Goal: Information Seeking & Learning: Find specific page/section

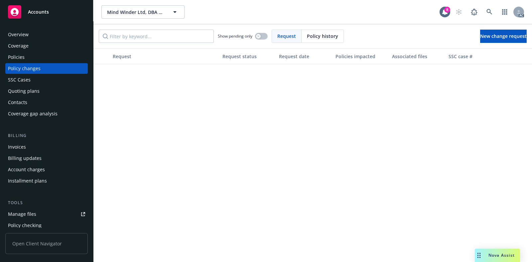
scroll to position [374, 0]
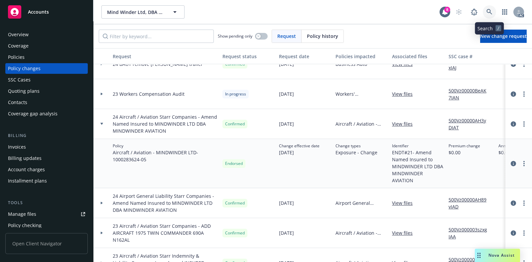
click at [489, 10] on icon at bounding box center [489, 12] width 6 height 6
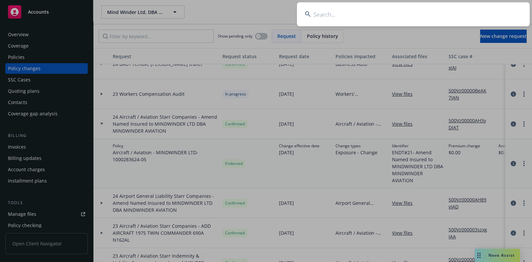
click at [401, 16] on input at bounding box center [413, 14] width 233 height 24
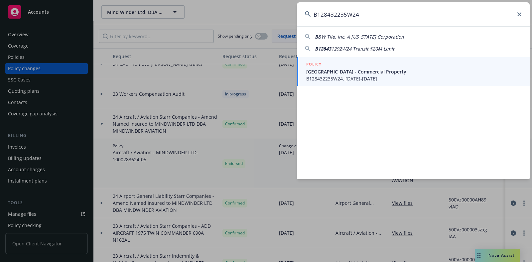
type input "B128432235W24"
click at [363, 76] on span "B128432235W24, [DATE]-[DATE]" at bounding box center [413, 78] width 215 height 7
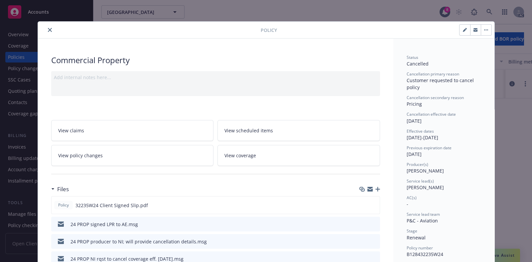
click at [48, 30] on icon "close" at bounding box center [50, 30] width 4 height 4
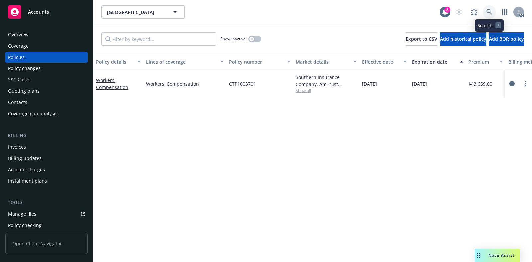
click at [487, 11] on icon at bounding box center [489, 12] width 6 height 6
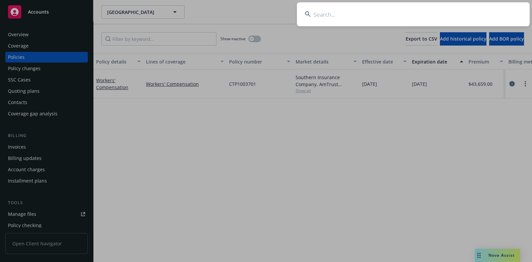
click at [346, 12] on input at bounding box center [413, 14] width 233 height 24
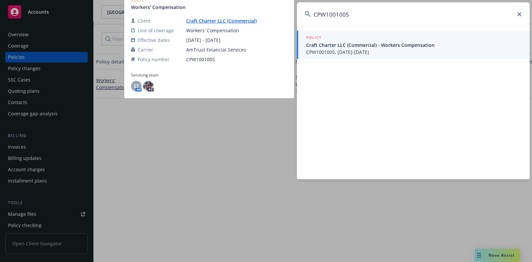
type input "CPW1001005"
click at [355, 51] on span "CPW1001005, 01/01/2023-01/01/2024" at bounding box center [413, 52] width 215 height 7
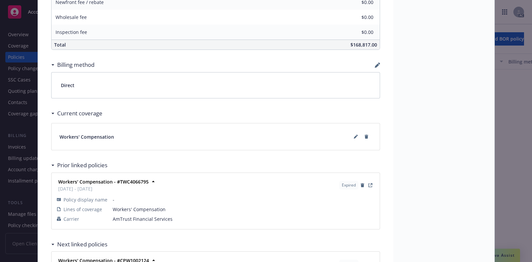
scroll to position [539, 0]
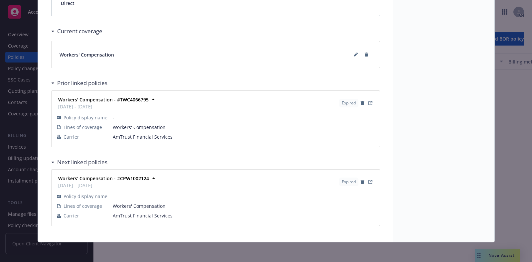
click at [16, 139] on div "Policy Workers' Compensation Premium payable to: Beacon Aviation Insurance Serv…" at bounding box center [266, 131] width 532 height 262
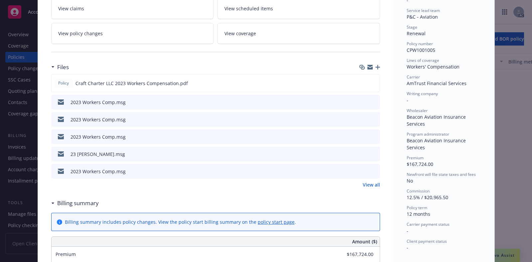
scroll to position [0, 0]
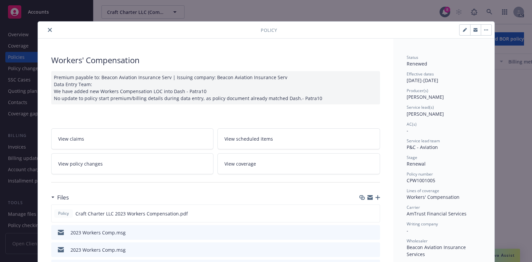
click at [48, 29] on icon "close" at bounding box center [50, 30] width 4 height 4
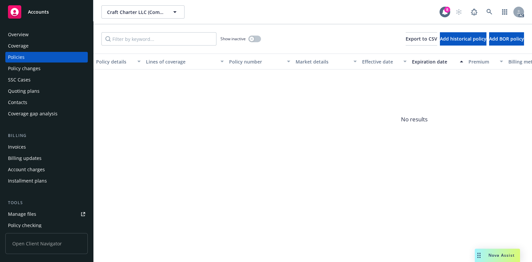
click at [22, 148] on div "Invoices" at bounding box center [17, 147] width 18 height 11
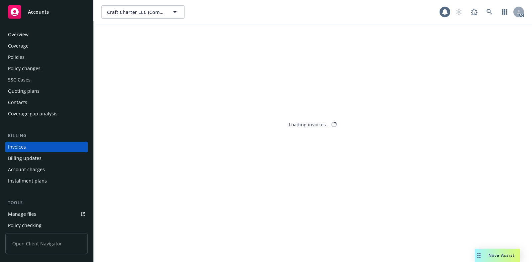
scroll to position [5, 0]
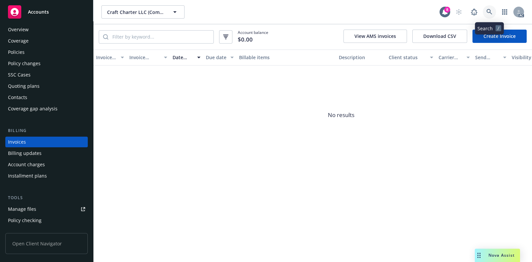
click at [489, 12] on icon at bounding box center [489, 12] width 6 height 6
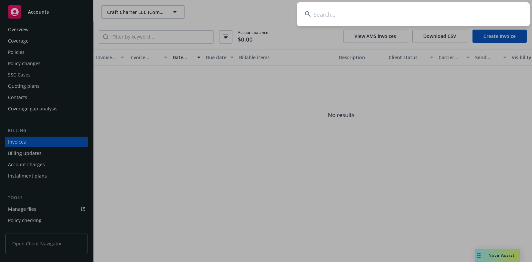
click at [388, 17] on input at bounding box center [413, 14] width 233 height 24
type input "AVC00502103"
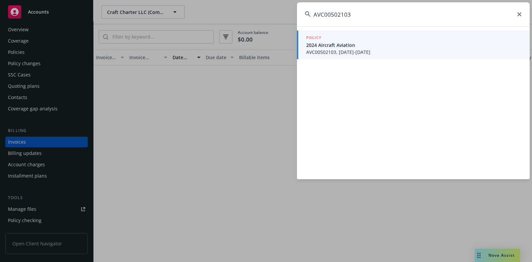
click at [355, 47] on span "2024 Aircraft Aviation" at bounding box center [413, 45] width 215 height 7
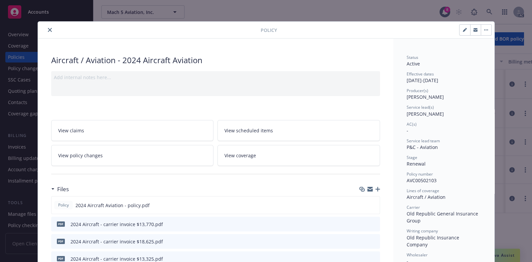
click at [42, 28] on div at bounding box center [151, 30] width 220 height 8
click at [48, 29] on icon "close" at bounding box center [50, 30] width 4 height 4
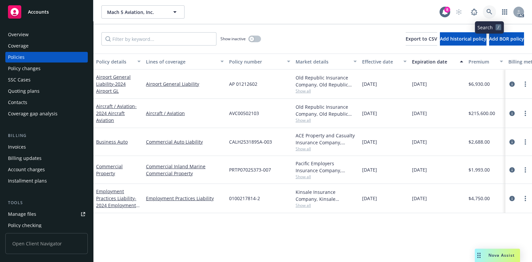
drag, startPoint x: 491, startPoint y: 13, endPoint x: 488, endPoint y: 23, distance: 11.2
click at [491, 13] on icon at bounding box center [489, 12] width 6 height 6
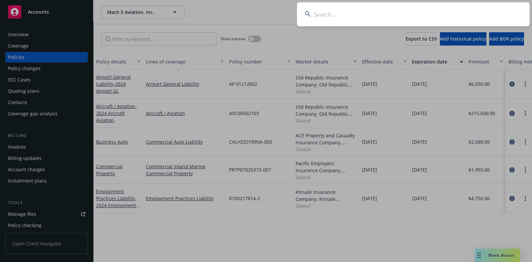
click at [403, 12] on input at bounding box center [413, 14] width 233 height 24
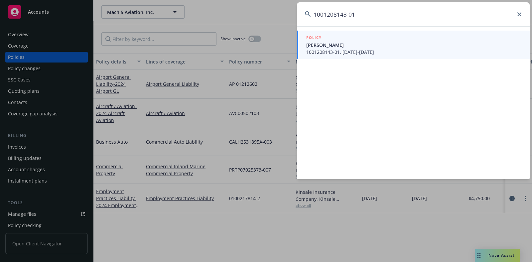
type input "1001208143-01"
click at [347, 49] on span "1001208143-01, 05/18/2023-05/18/2024" at bounding box center [413, 52] width 215 height 7
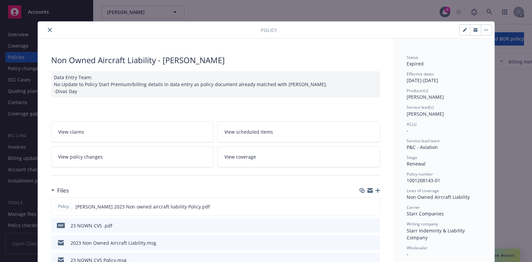
click at [46, 29] on button "close" at bounding box center [50, 30] width 8 height 8
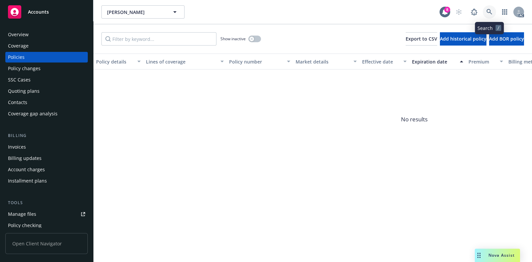
drag, startPoint x: 490, startPoint y: 11, endPoint x: 484, endPoint y: 21, distance: 11.9
click at [490, 11] on icon at bounding box center [489, 12] width 6 height 6
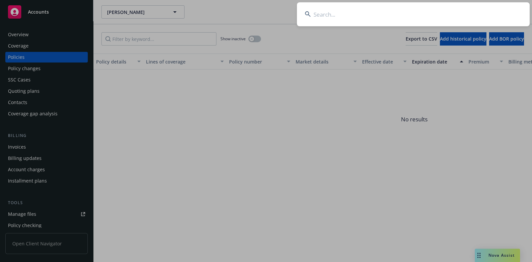
click at [419, 11] on input at bounding box center [413, 14] width 233 height 24
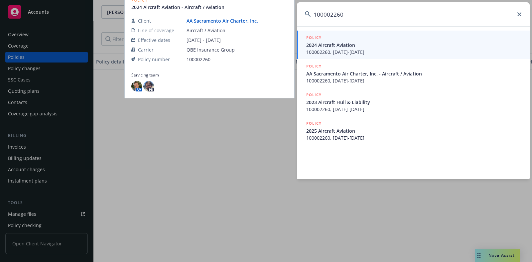
type input "100002260"
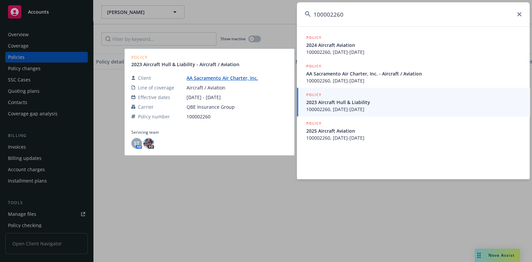
click at [367, 102] on span "2023 Aircraft Hull & Liability" at bounding box center [413, 102] width 215 height 7
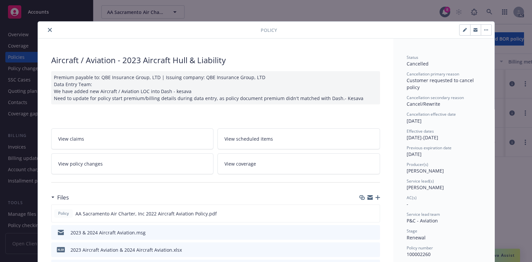
drag, startPoint x: 46, startPoint y: 29, endPoint x: 65, endPoint y: 26, distance: 19.1
click at [47, 27] on button "close" at bounding box center [50, 30] width 8 height 8
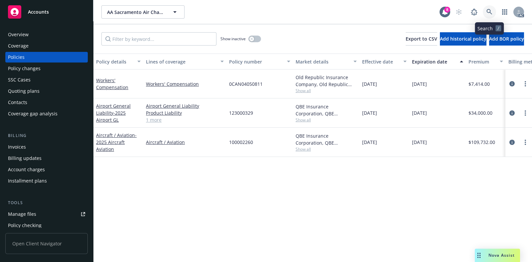
click at [484, 14] on link at bounding box center [488, 11] width 13 height 13
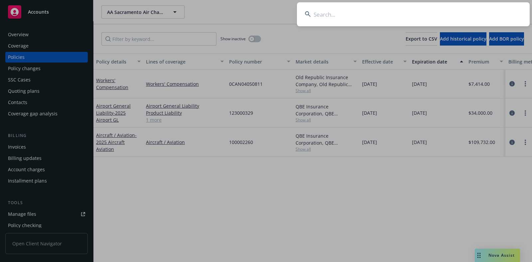
click at [412, 8] on input at bounding box center [413, 14] width 233 height 24
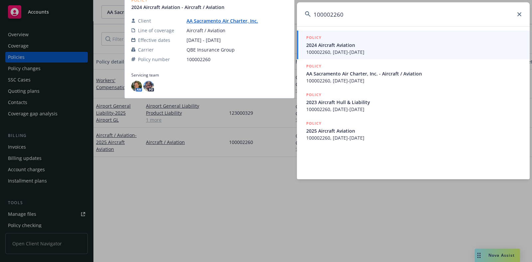
type input "100002260"
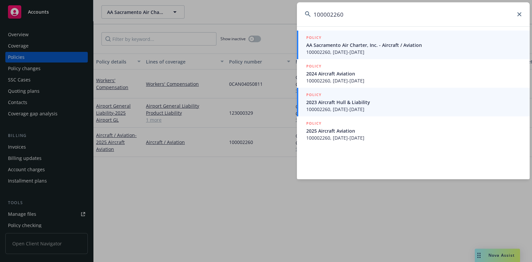
click at [369, 110] on span "100002260, 05/24/2023-05/24/2024" at bounding box center [413, 109] width 215 height 7
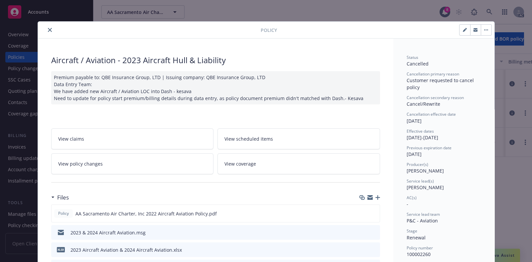
click at [48, 28] on icon "close" at bounding box center [50, 30] width 4 height 4
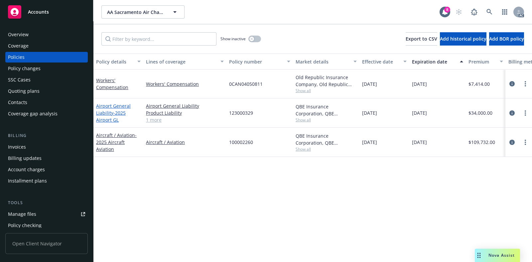
click at [116, 110] on span "- 2025 Airport GL" at bounding box center [111, 116] width 30 height 13
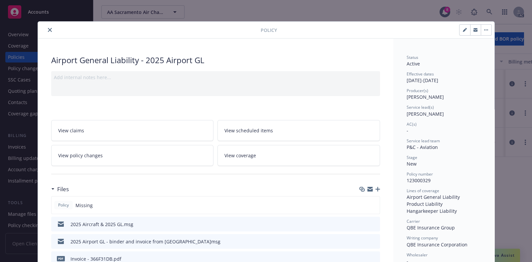
click at [48, 29] on icon "close" at bounding box center [50, 30] width 4 height 4
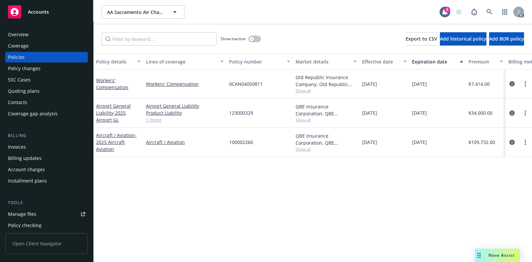
click at [43, 46] on div "Coverage" at bounding box center [46, 46] width 77 height 11
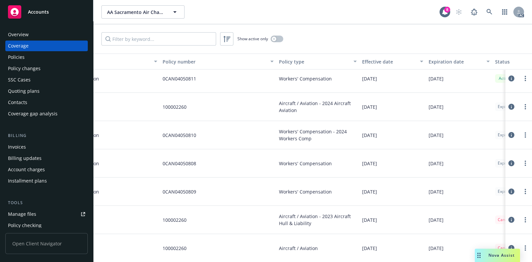
scroll to position [119, 0]
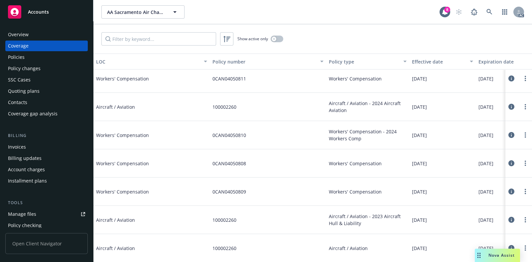
click at [29, 57] on div "Policies" at bounding box center [46, 57] width 77 height 11
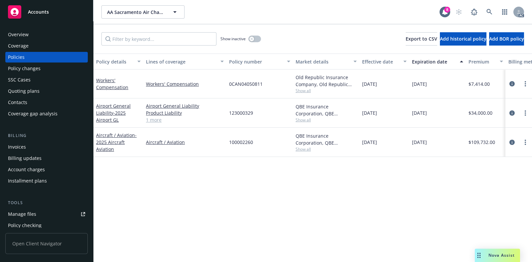
click at [38, 89] on div "Quoting plans" at bounding box center [24, 91] width 32 height 11
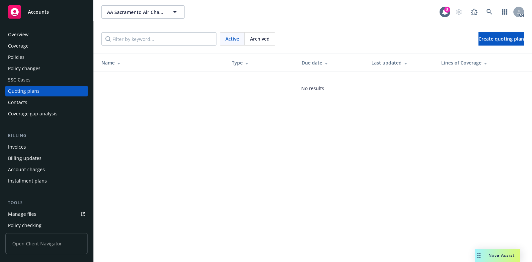
click at [30, 33] on div "Overview" at bounding box center [46, 34] width 77 height 11
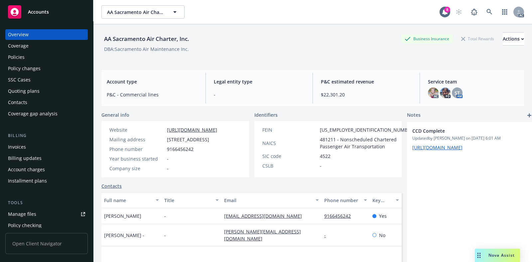
click at [23, 47] on div "Coverage" at bounding box center [18, 46] width 21 height 11
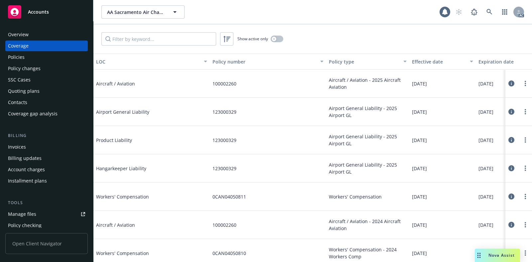
click at [24, 57] on div "Policies" at bounding box center [46, 57] width 77 height 11
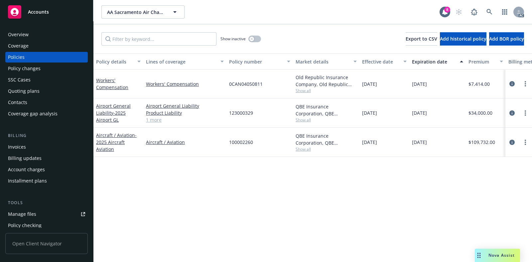
click at [43, 177] on div "Installment plans" at bounding box center [27, 180] width 39 height 11
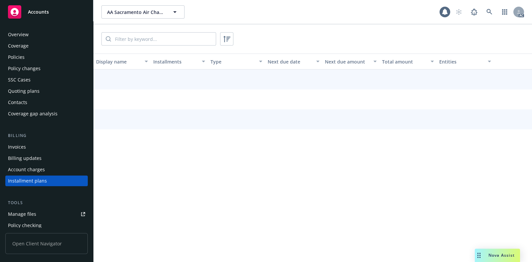
scroll to position [39, 0]
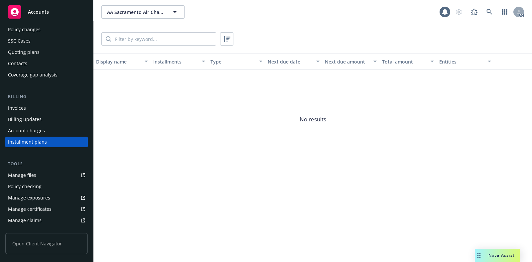
click at [42, 132] on div "Account charges" at bounding box center [26, 130] width 37 height 11
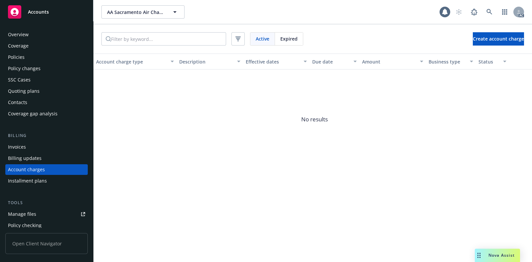
scroll to position [28, 0]
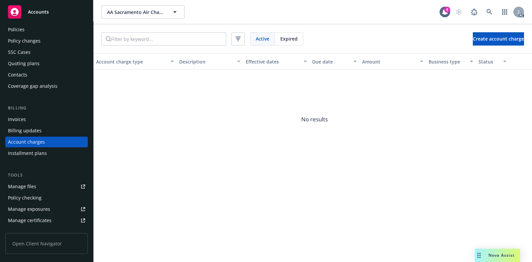
click at [21, 130] on div "Billing updates" at bounding box center [25, 130] width 34 height 11
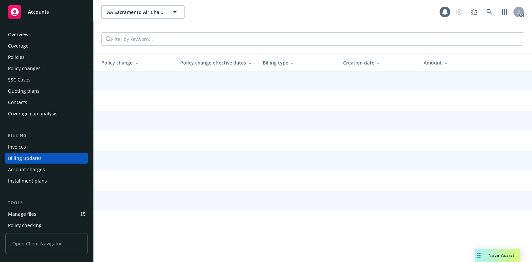
scroll to position [16, 0]
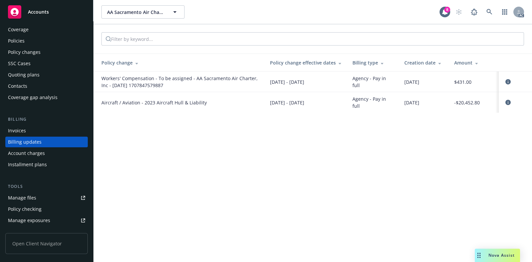
click at [42, 38] on div "Policies" at bounding box center [46, 41] width 77 height 11
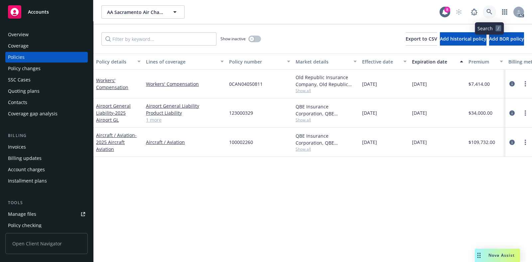
click at [491, 14] on icon at bounding box center [489, 12] width 6 height 6
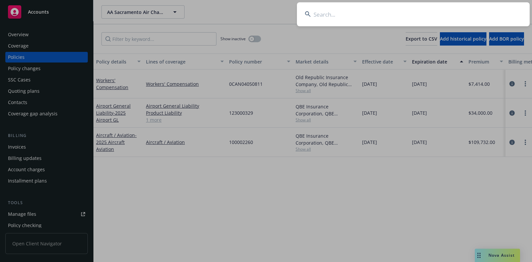
click at [423, 17] on input at bounding box center [413, 14] width 233 height 24
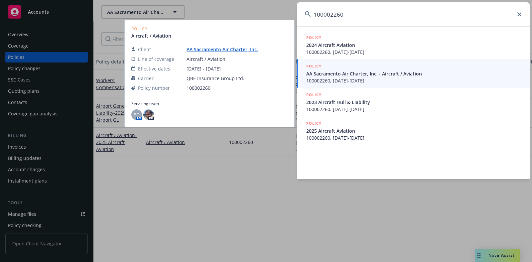
type input "100002260"
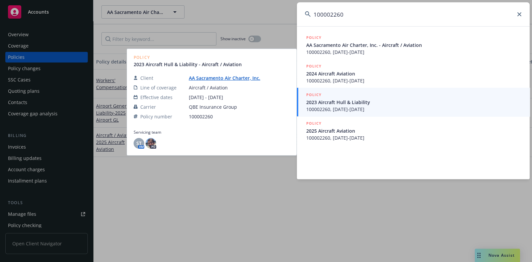
click at [374, 107] on span "100002260, 05/24/2023-05/24/2024" at bounding box center [413, 109] width 215 height 7
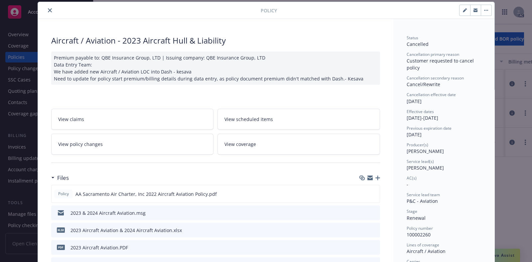
scroll to position [61, 0]
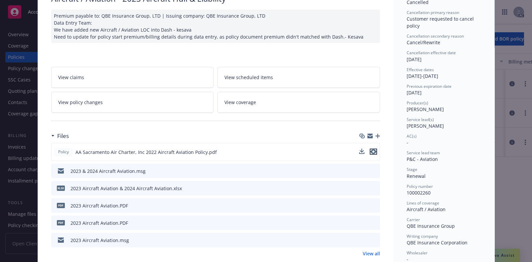
click at [370, 151] on icon "preview file" at bounding box center [373, 151] width 6 height 5
